Goal: Task Accomplishment & Management: Complete application form

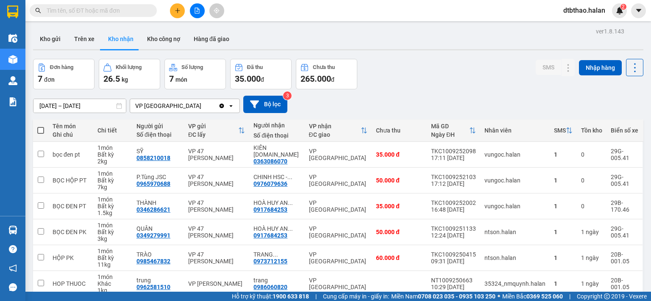
click at [175, 8] on icon "plus" at bounding box center [178, 11] width 6 height 6
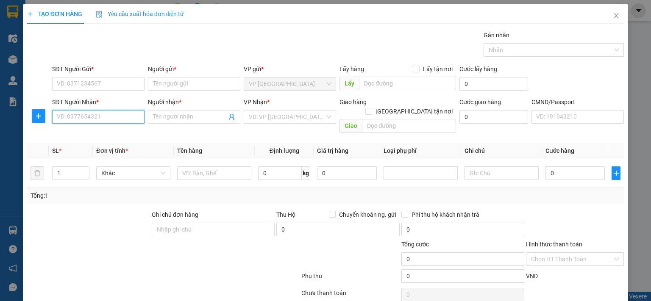
click at [121, 113] on input "SĐT Người Nhận *" at bounding box center [98, 117] width 92 height 14
type input "0365506389"
click at [190, 117] on input "Người nhận *" at bounding box center [190, 116] width 74 height 9
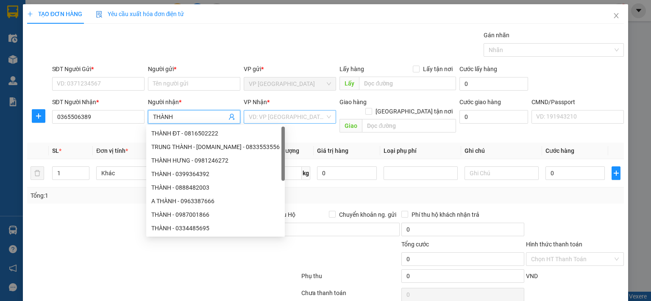
type input "THÀNH"
click at [292, 118] on input "search" at bounding box center [287, 117] width 76 height 13
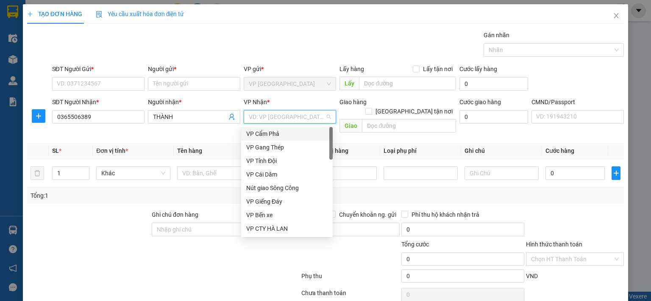
type input "D"
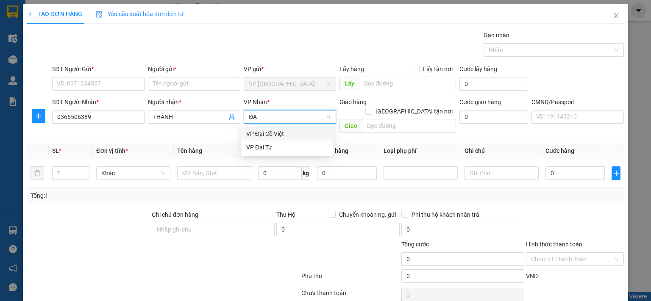
type input "ĐẠI"
click at [265, 147] on div "VP Đại Từ" at bounding box center [286, 147] width 81 height 9
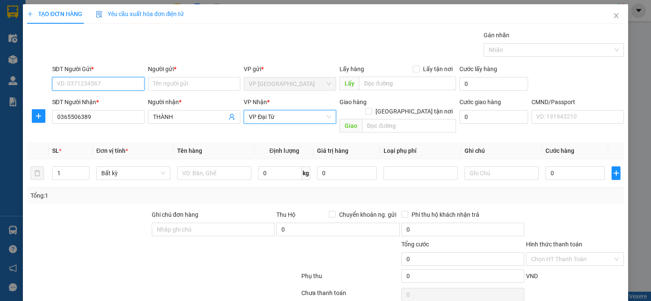
click at [124, 79] on input "SĐT Người Gửi *" at bounding box center [98, 84] width 92 height 14
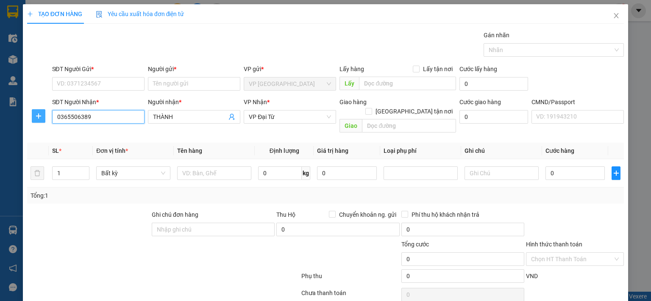
drag, startPoint x: 84, startPoint y: 118, endPoint x: 40, endPoint y: 118, distance: 43.2
click at [40, 118] on div "SĐT Người Nhận * 0365506389 0365506389 Người nhận * THÀNH VP Nhận * VP Đại Từ G…" at bounding box center [325, 117] width 599 height 39
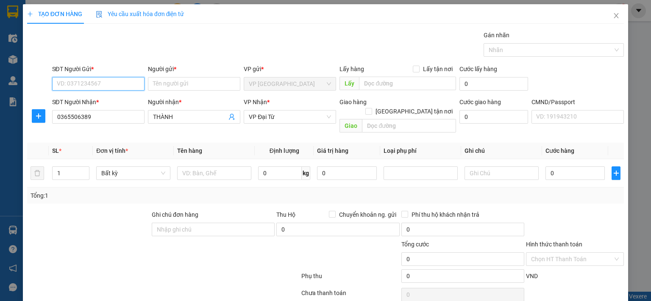
click at [117, 81] on input "SĐT Người Gửi *" at bounding box center [98, 84] width 92 height 14
paste input "0365506389"
type input "0365506389"
click at [190, 91] on div "Người gửi * Tên người gửi" at bounding box center [194, 79] width 92 height 30
click at [188, 88] on input "Người gửi *" at bounding box center [194, 84] width 92 height 14
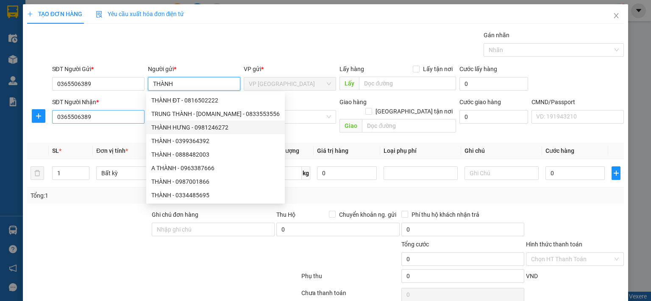
type input "THÀNH"
click at [115, 120] on input "0365506389" at bounding box center [98, 117] width 92 height 14
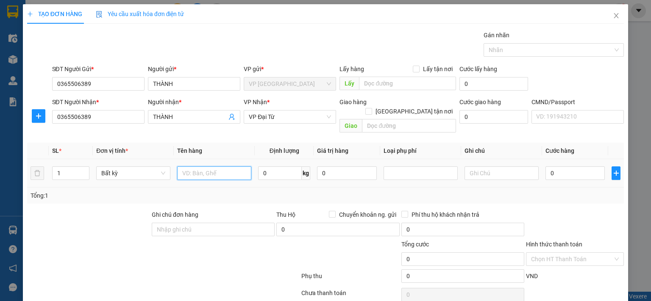
click at [217, 167] on input "text" at bounding box center [214, 174] width 74 height 14
type input "THANH SẮT"
click at [287, 167] on input "0" at bounding box center [280, 174] width 44 height 14
type input "0.2"
click at [582, 167] on input "0" at bounding box center [575, 174] width 59 height 14
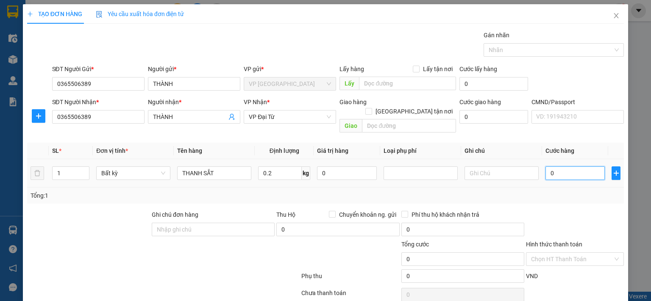
type input "35.000"
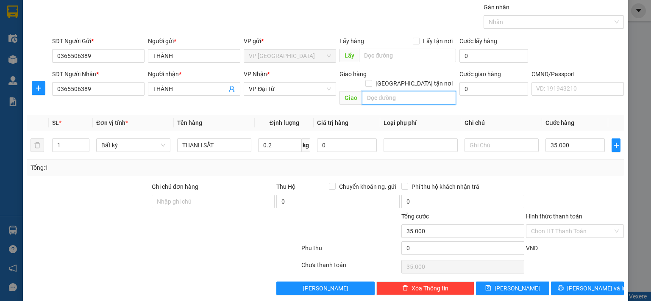
click at [380, 91] on input "text" at bounding box center [409, 98] width 94 height 14
type input "Lxe trả cây đa đôi [GEOGRAPHIC_DATA], Đ.từ"
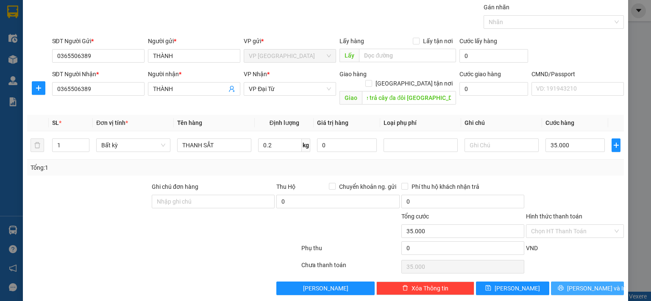
click at [591, 284] on span "[PERSON_NAME] và In" at bounding box center [596, 288] width 59 height 9
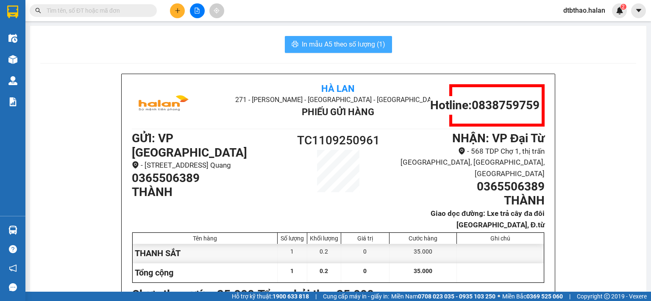
click at [317, 45] on span "In mẫu A5 theo số lượng (1)" at bounding box center [344, 44] width 84 height 11
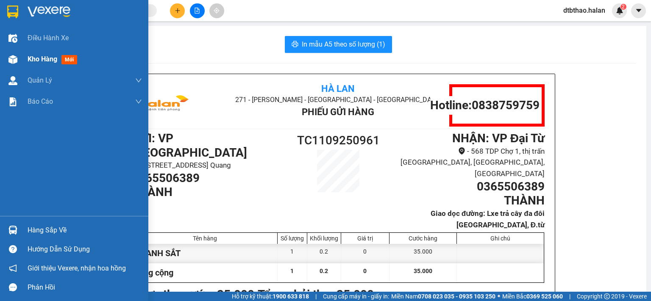
click at [37, 57] on span "Kho hàng" at bounding box center [43, 59] width 30 height 8
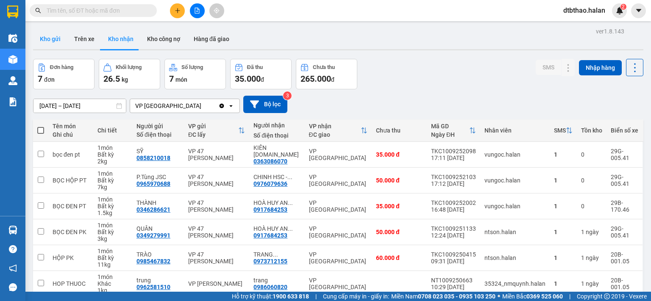
click at [46, 40] on button "Kho gửi" at bounding box center [50, 39] width 34 height 20
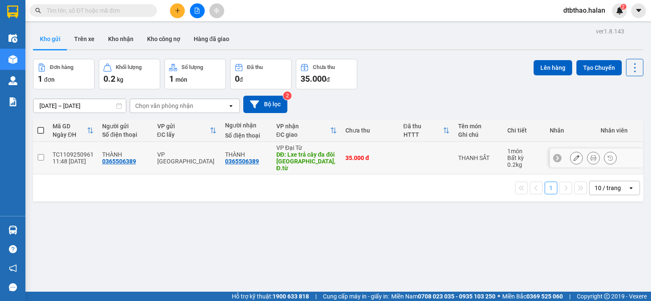
click at [39, 154] on input "checkbox" at bounding box center [41, 157] width 6 height 6
checkbox input "true"
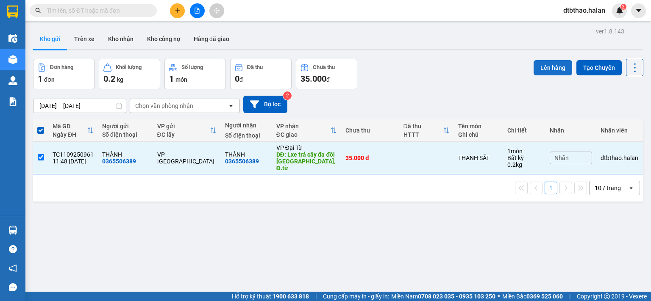
click at [538, 68] on button "Lên hàng" at bounding box center [553, 67] width 39 height 15
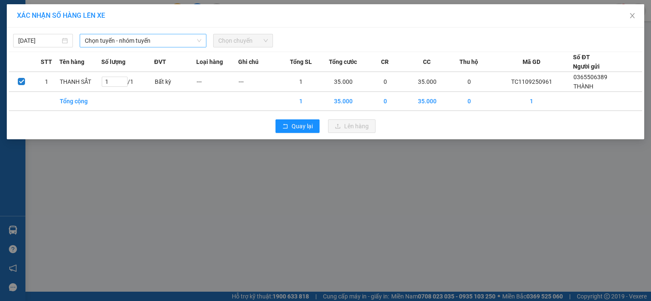
click at [159, 39] on span "Chọn tuyến - nhóm tuyến" at bounding box center [143, 40] width 117 height 13
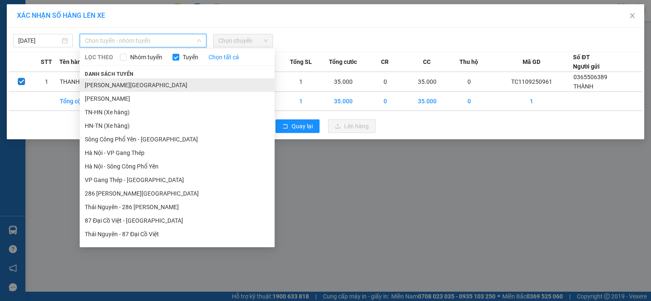
click at [153, 85] on li "[PERSON_NAME][GEOGRAPHIC_DATA]" at bounding box center [177, 85] width 195 height 14
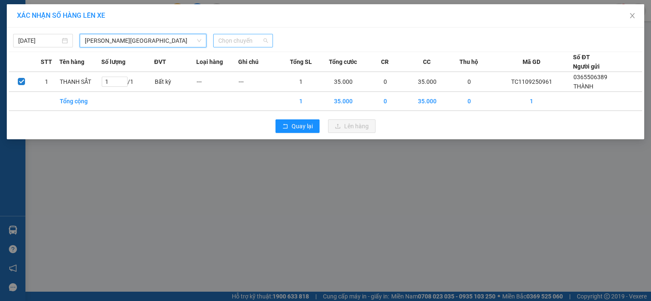
click at [251, 42] on span "Chọn chuyến" at bounding box center [243, 40] width 50 height 13
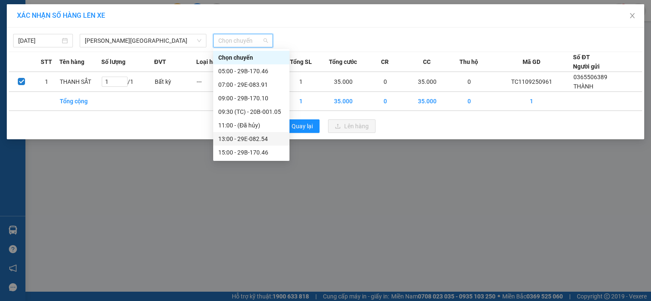
click at [263, 141] on div "13:00 - 29E-082.54" at bounding box center [251, 138] width 66 height 9
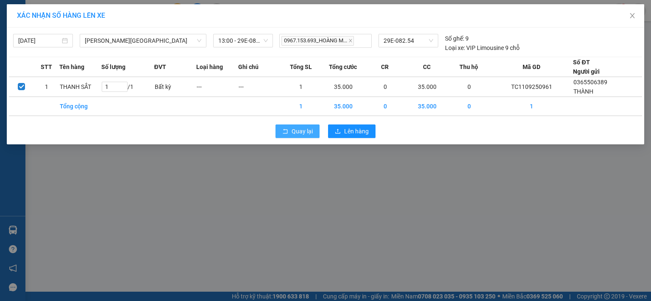
click at [304, 135] on span "Quay lại" at bounding box center [302, 131] width 21 height 9
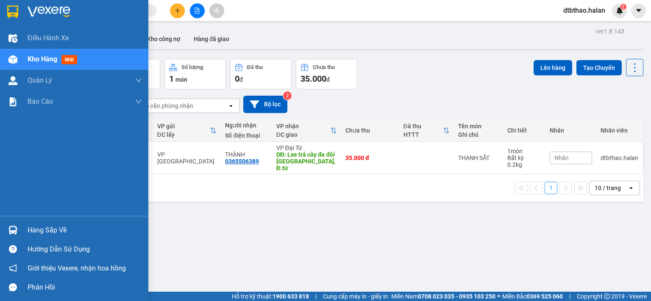
click at [32, 230] on div "Hàng sắp về" at bounding box center [85, 230] width 114 height 13
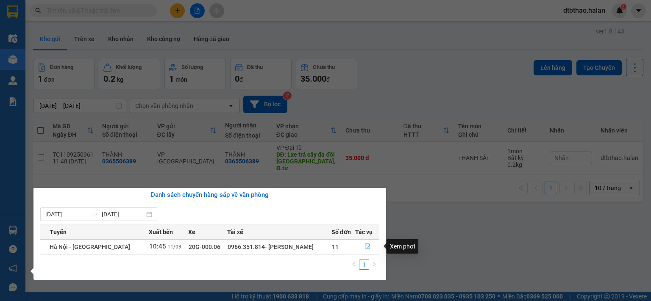
click at [365, 248] on icon "file-done" at bounding box center [368, 247] width 6 height 6
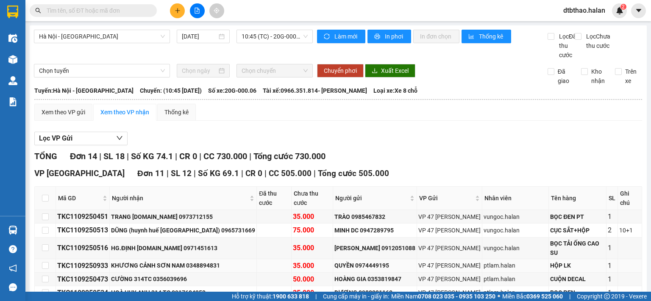
scroll to position [170, 0]
